Goal: Task Accomplishment & Management: Manage account settings

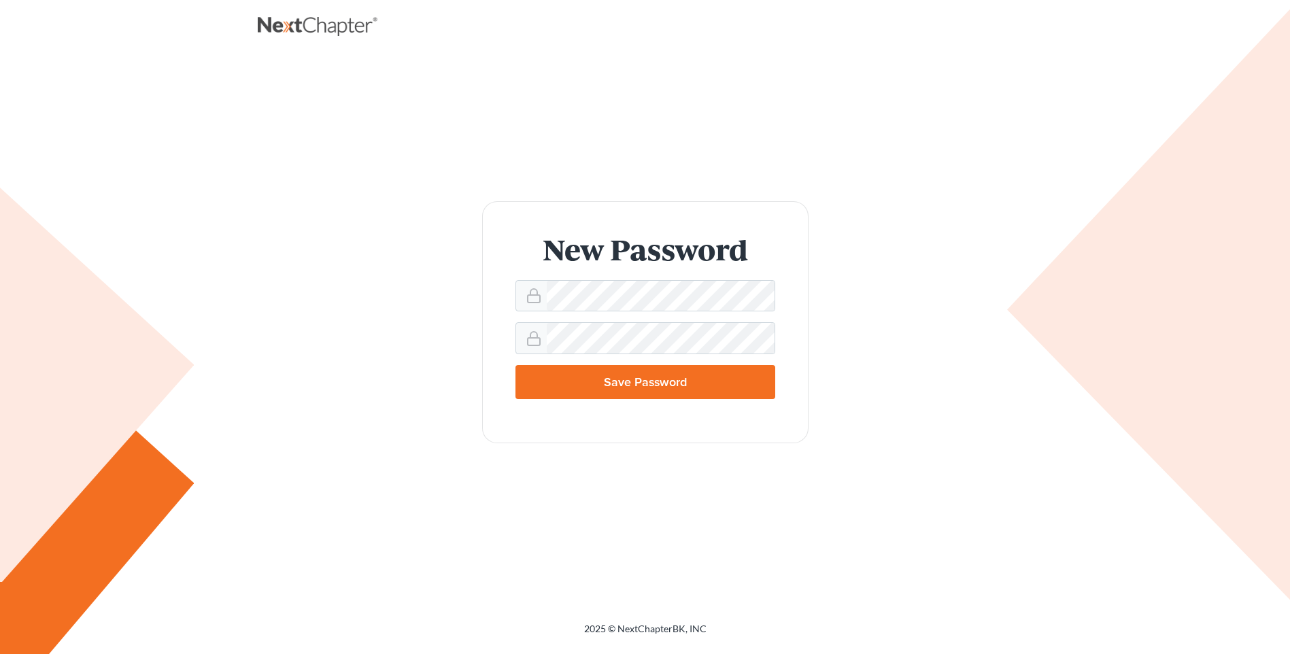
click at [652, 371] on input "Save Password" at bounding box center [646, 382] width 260 height 34
type input "Thinking..."
click at [677, 382] on input "Save Password" at bounding box center [646, 382] width 260 height 34
type input "Thinking..."
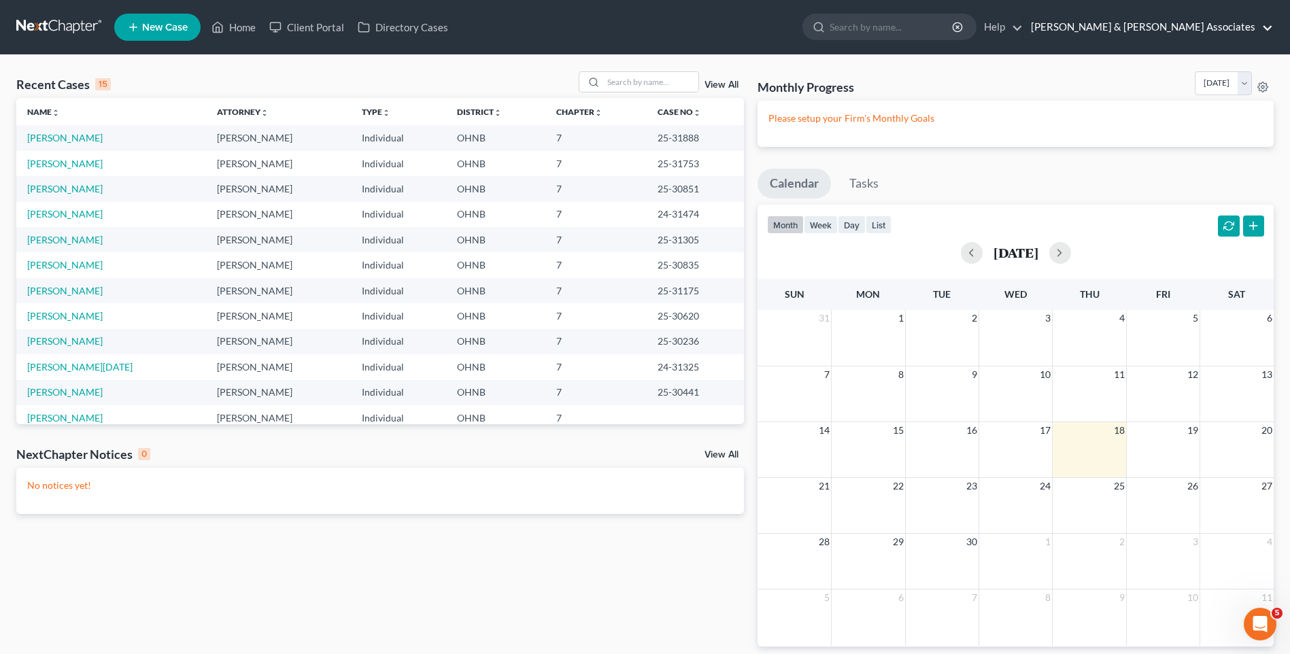
click at [1271, 29] on link "Rubin & Zyndorf Associates" at bounding box center [1148, 27] width 249 height 24
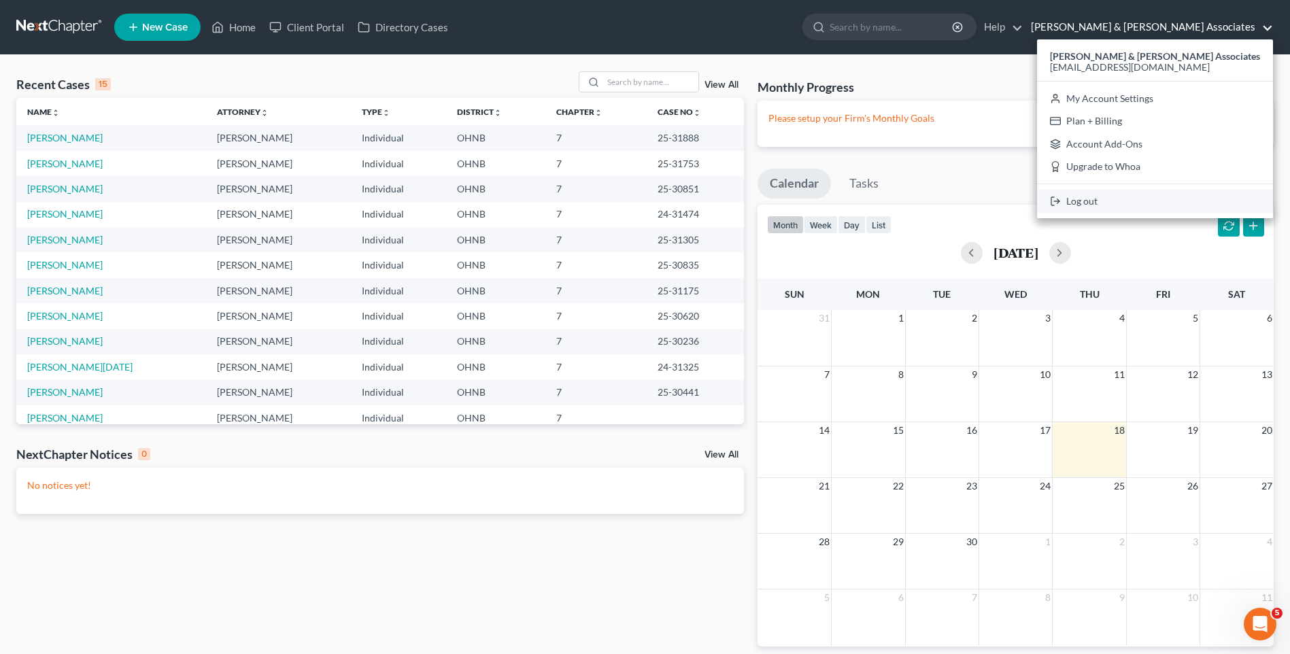
click at [1170, 202] on link "Log out" at bounding box center [1155, 201] width 236 height 23
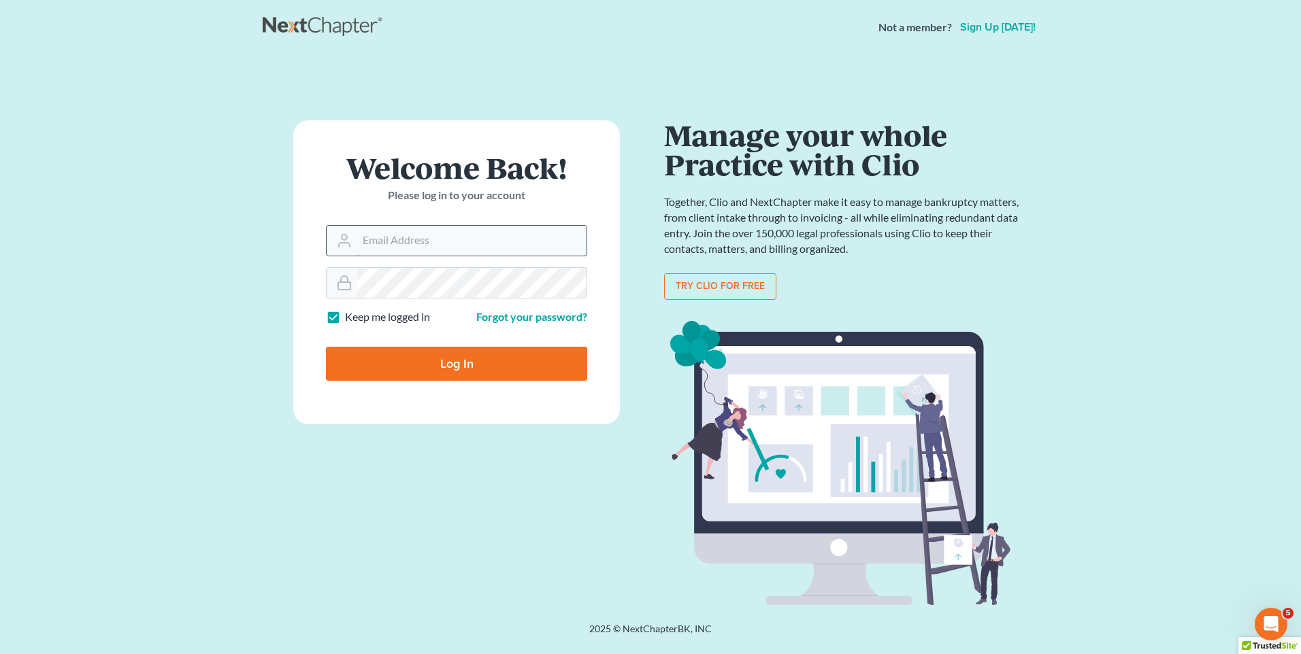
click at [390, 244] on input "Email Address" at bounding box center [471, 241] width 229 height 30
